Goal: Information Seeking & Learning: Learn about a topic

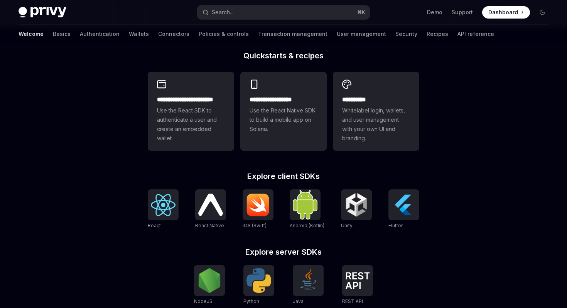
scroll to position [5, 0]
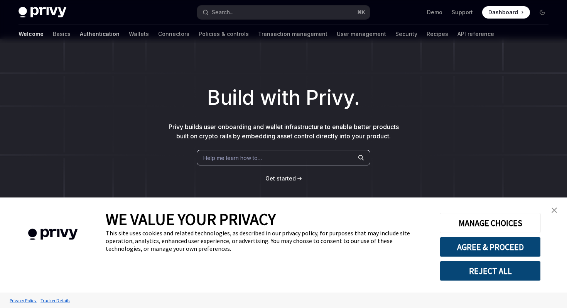
click at [80, 34] on link "Authentication" at bounding box center [100, 34] width 40 height 19
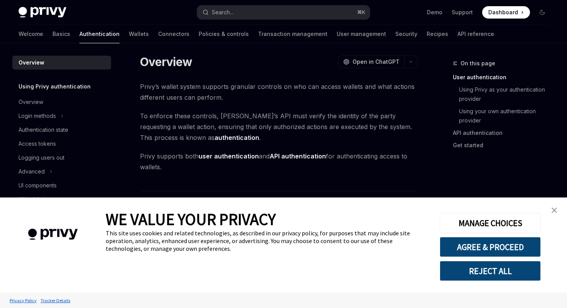
click at [554, 207] on link "close banner" at bounding box center [554, 209] width 15 height 15
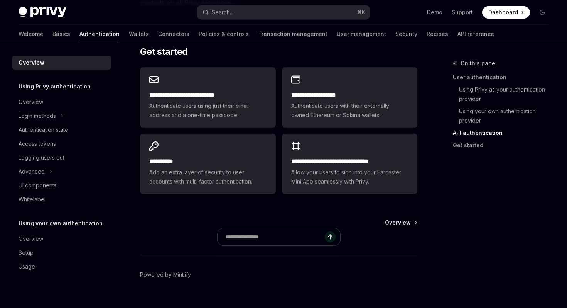
scroll to position [671, 0]
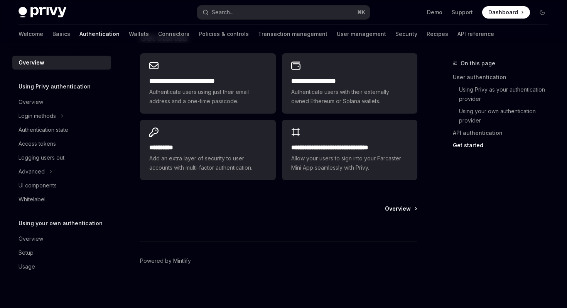
click at [390, 211] on span "Overview" at bounding box center [398, 209] width 26 height 8
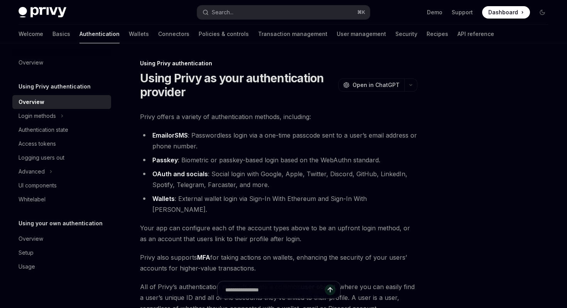
click at [45, 88] on h5 "Using Privy authentication" at bounding box center [55, 86] width 72 height 9
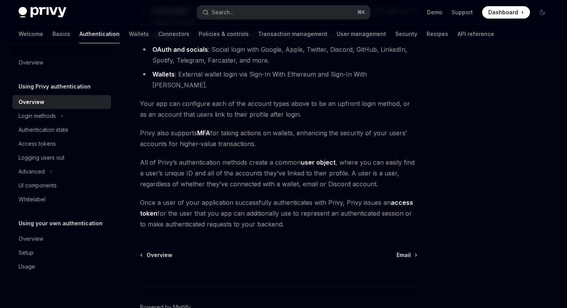
scroll to position [122, 0]
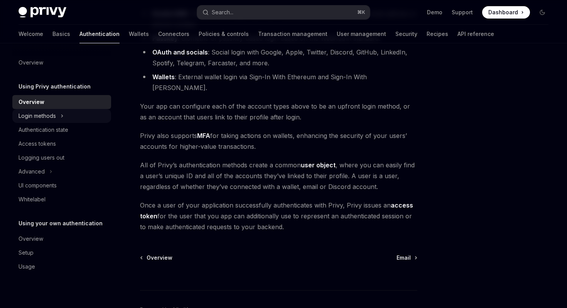
click at [59, 120] on div "Login methods" at bounding box center [61, 116] width 99 height 14
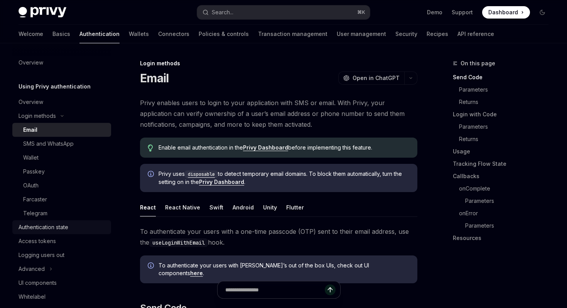
click at [54, 225] on div "Authentication state" at bounding box center [44, 226] width 50 height 9
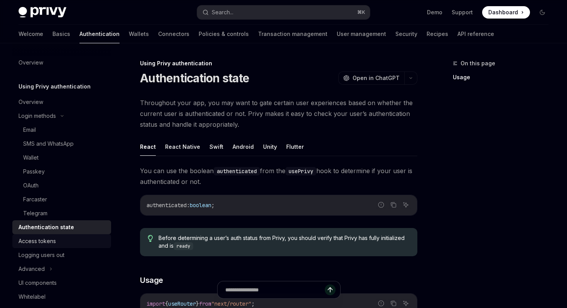
click at [58, 238] on div "Access tokens" at bounding box center [63, 240] width 88 height 9
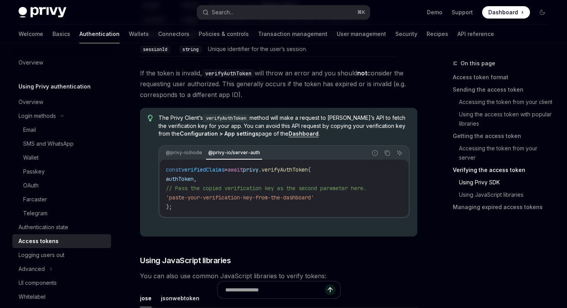
scroll to position [1484, 0]
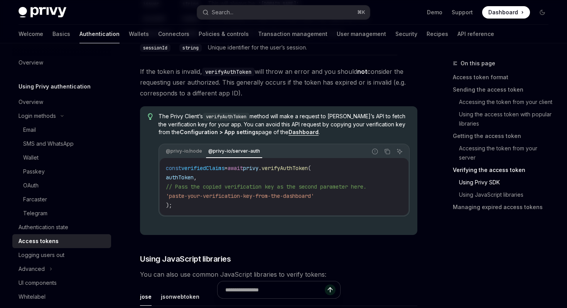
click at [234, 197] on span "'paste-your-verification-key-from-the-dashboard'" at bounding box center [240, 195] width 148 height 7
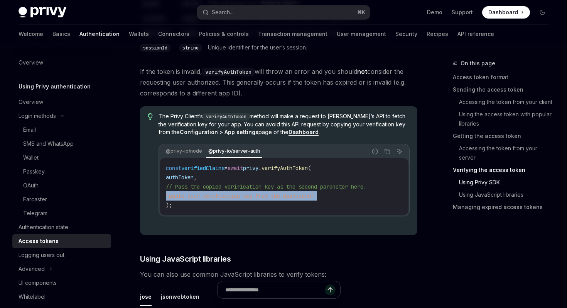
click at [234, 197] on span "'paste-your-verification-key-from-the-dashboard'" at bounding box center [240, 195] width 148 height 7
click at [262, 216] on div "The Privy Client’s verifyAuthToken method will make a request to Privy’s API to…" at bounding box center [284, 170] width 251 height 116
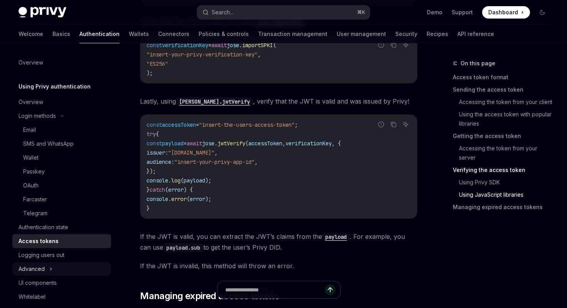
scroll to position [64, 0]
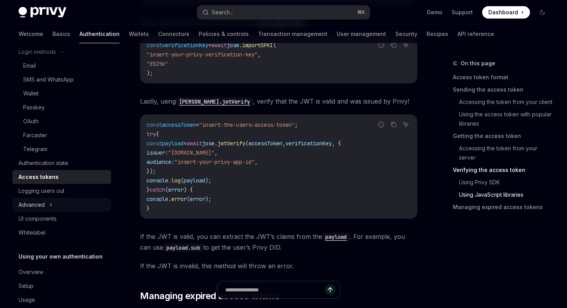
click at [49, 207] on icon at bounding box center [50, 204] width 3 height 9
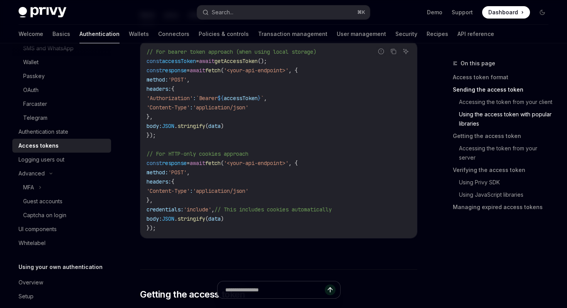
scroll to position [120, 0]
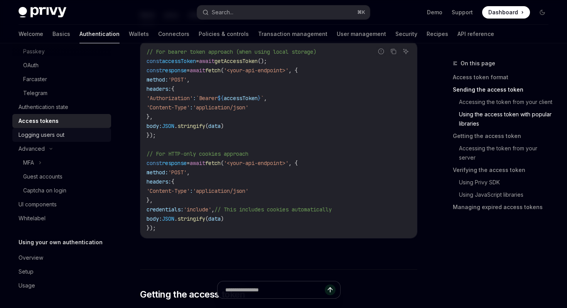
click at [71, 130] on div "Logging users out" at bounding box center [63, 134] width 88 height 9
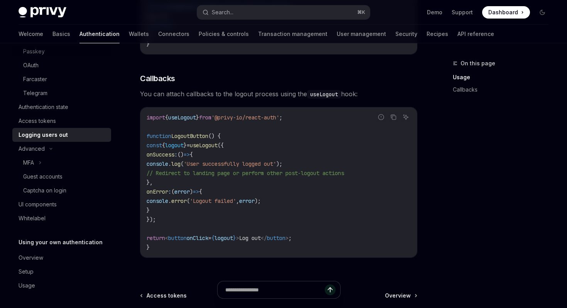
scroll to position [327, 0]
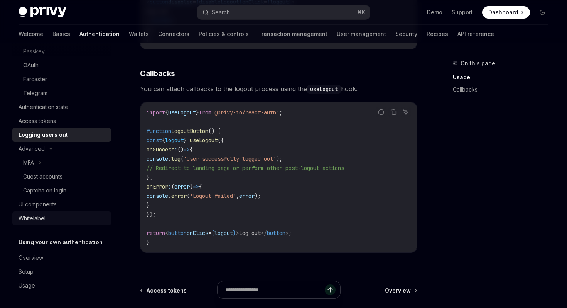
click at [49, 214] on div "Whitelabel" at bounding box center [63, 217] width 88 height 9
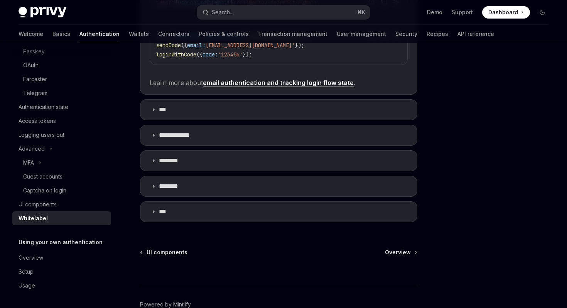
scroll to position [310, 0]
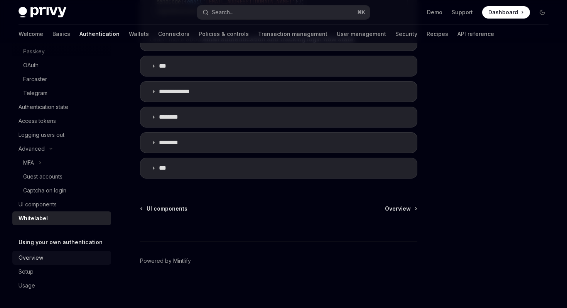
click at [39, 259] on div "Overview" at bounding box center [31, 257] width 25 height 9
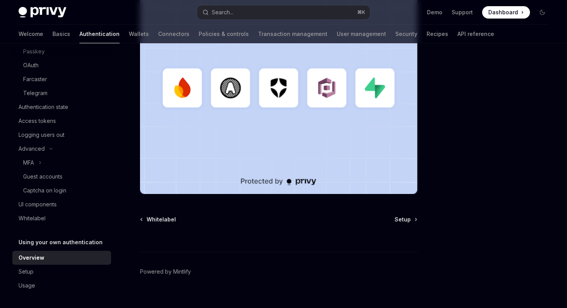
scroll to position [251, 0]
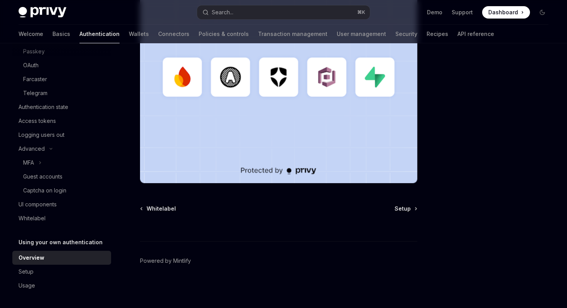
click at [410, 203] on div "Using your own authentication Using your own authentication provider OpenAI Ope…" at bounding box center [206, 57] width 425 height 500
click at [408, 206] on span "Setup" at bounding box center [403, 209] width 16 height 8
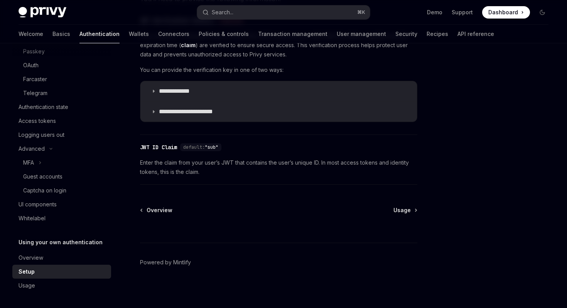
scroll to position [435, 0]
click at [400, 209] on span "Usage" at bounding box center [402, 209] width 17 height 8
type textarea "*"
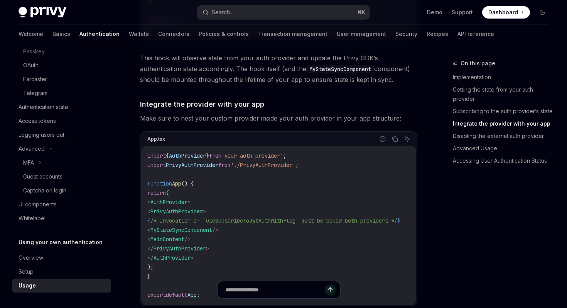
scroll to position [634, 0]
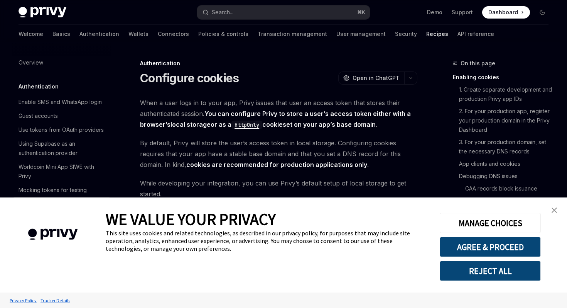
click at [554, 213] on link "close banner" at bounding box center [554, 209] width 15 height 15
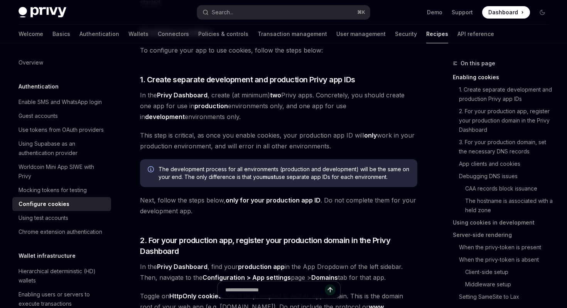
scroll to position [191, 0]
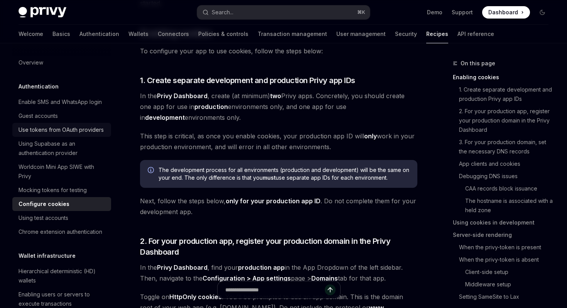
click at [86, 136] on link "Use tokens from OAuth providers" at bounding box center [61, 130] width 99 height 14
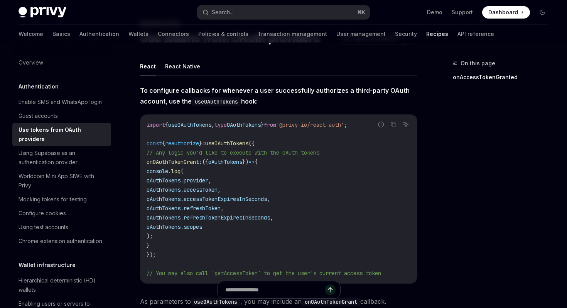
scroll to position [51, 0]
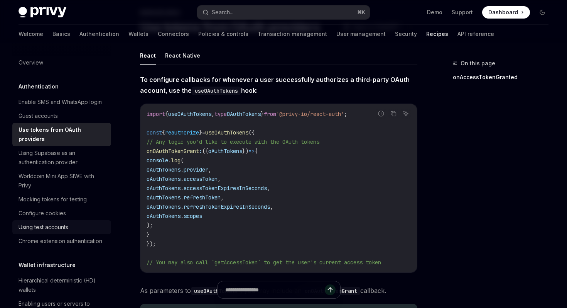
click at [66, 222] on div "Using test accounts" at bounding box center [44, 226] width 50 height 9
type textarea "*"
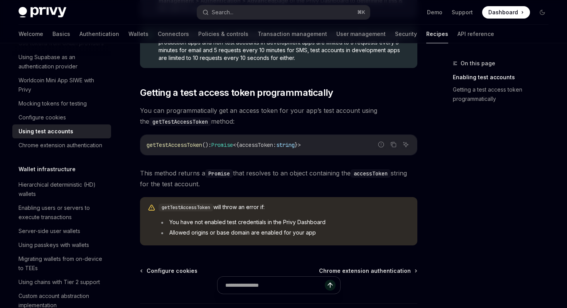
scroll to position [380, 0]
